Goal: Transaction & Acquisition: Purchase product/service

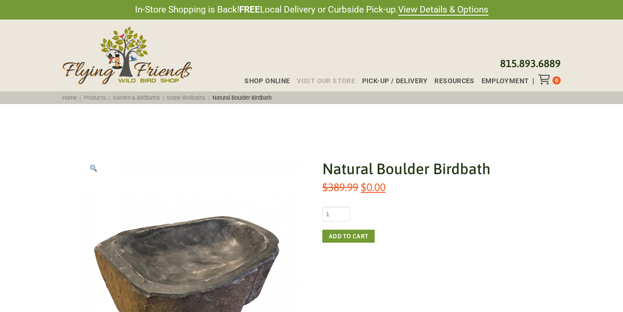
click at [328, 78] on span "Visit Our Store" at bounding box center [326, 81] width 58 height 7
click at [278, 82] on span "Shop Online" at bounding box center [267, 81] width 45 height 7
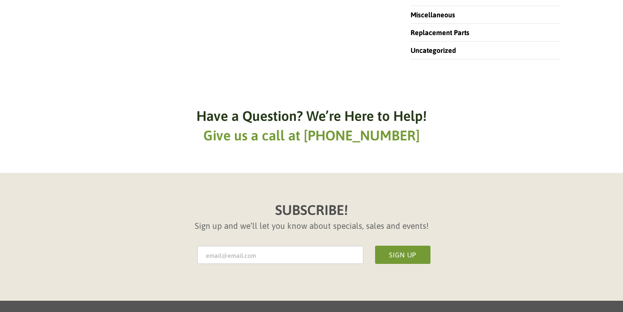
scroll to position [562, 0]
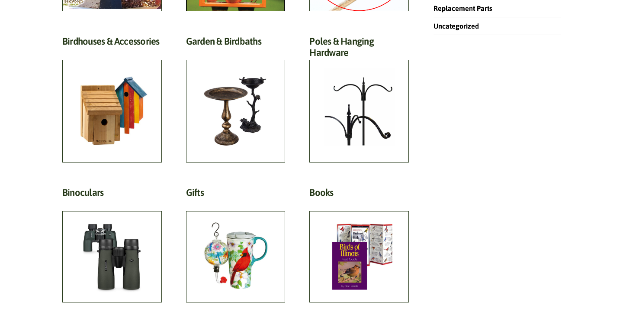
scroll to position [387, 0]
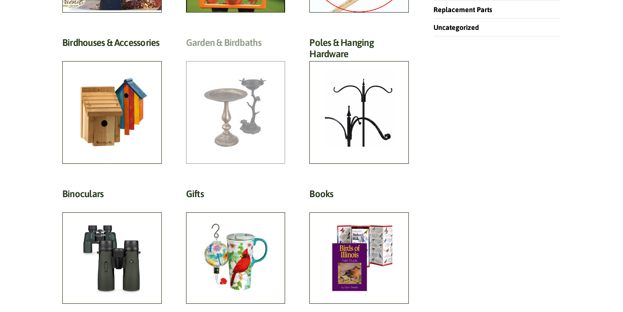
click at [233, 53] on h2 "Garden & Birdbaths (64)" at bounding box center [236, 45] width 100 height 16
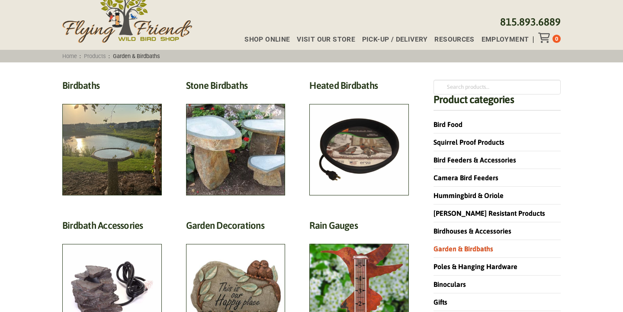
scroll to position [45, 0]
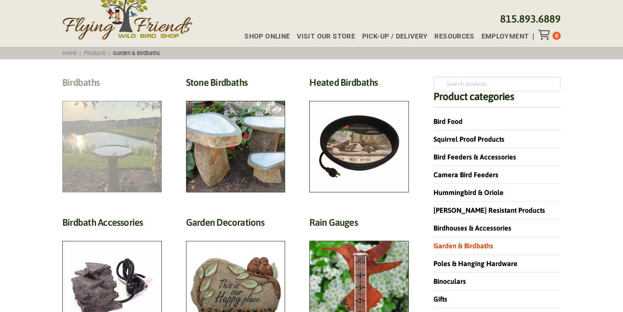
click at [128, 93] on h2 "Birdbaths (17)" at bounding box center [112, 85] width 100 height 16
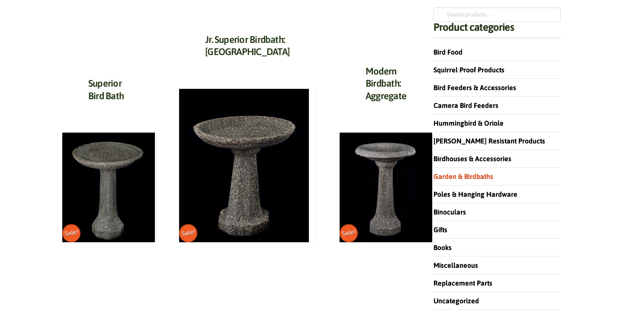
scroll to position [115, 0]
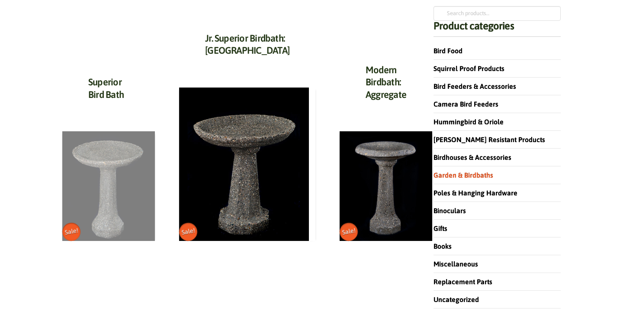
click at [135, 190] on img at bounding box center [108, 186] width 93 height 110
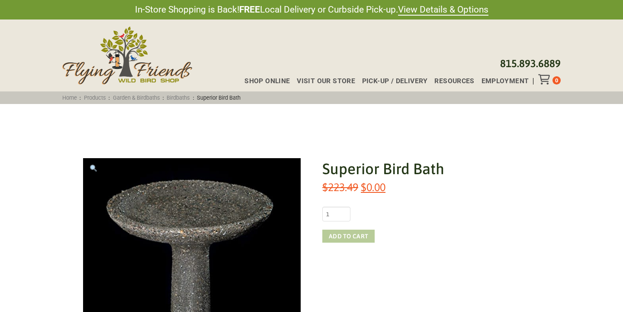
click at [346, 239] on button "Add to cart" at bounding box center [349, 235] width 52 height 13
click at [547, 79] on icon "Toggle Off Canvas Content" at bounding box center [544, 79] width 11 height 10
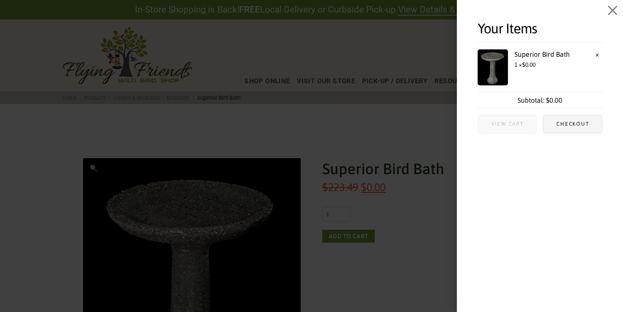
click at [518, 124] on span "View cart" at bounding box center [508, 123] width 32 height 5
